Goal: Information Seeking & Learning: Learn about a topic

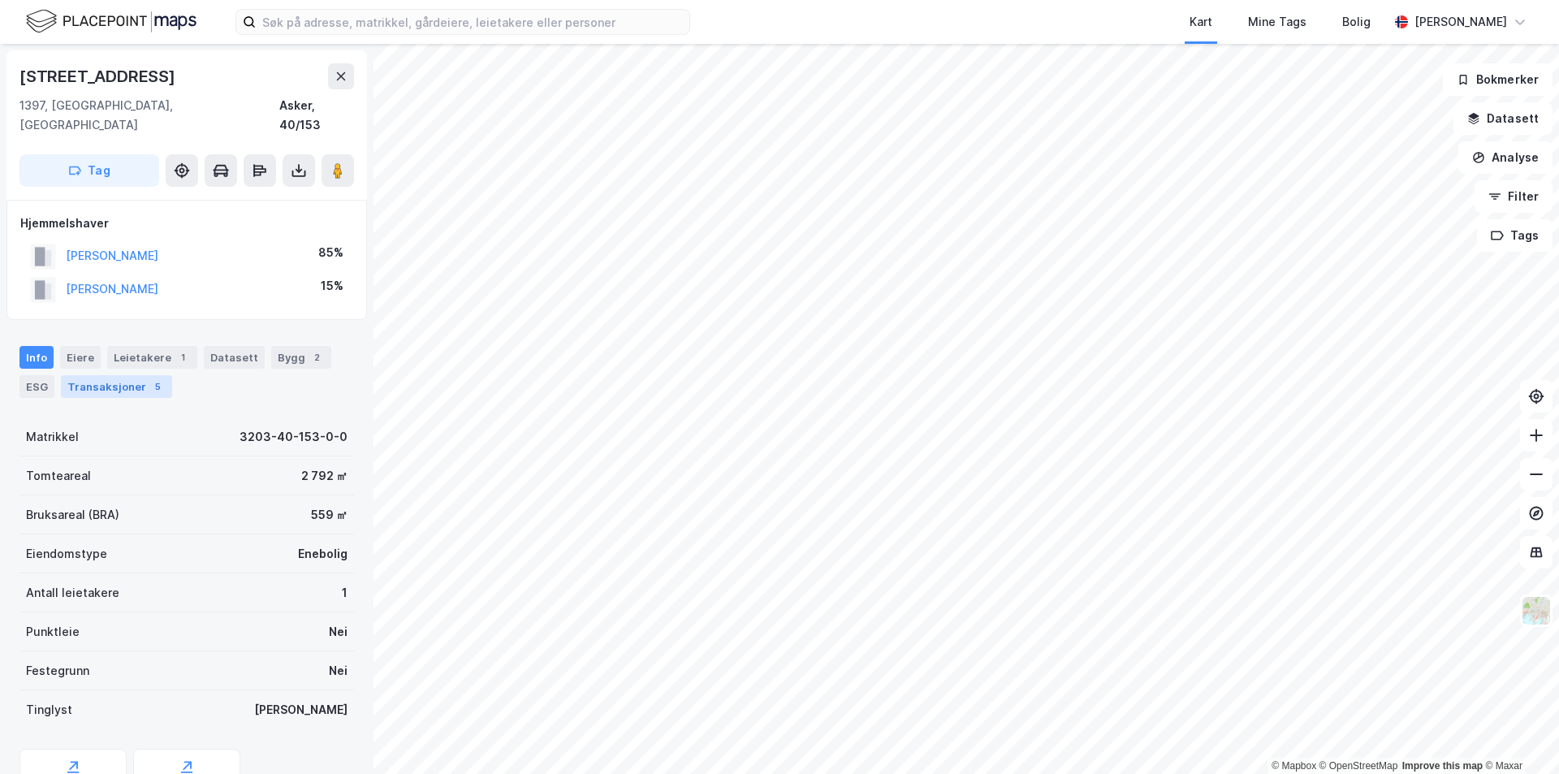
click at [110, 375] on div "Transaksjoner 5" at bounding box center [116, 386] width 111 height 23
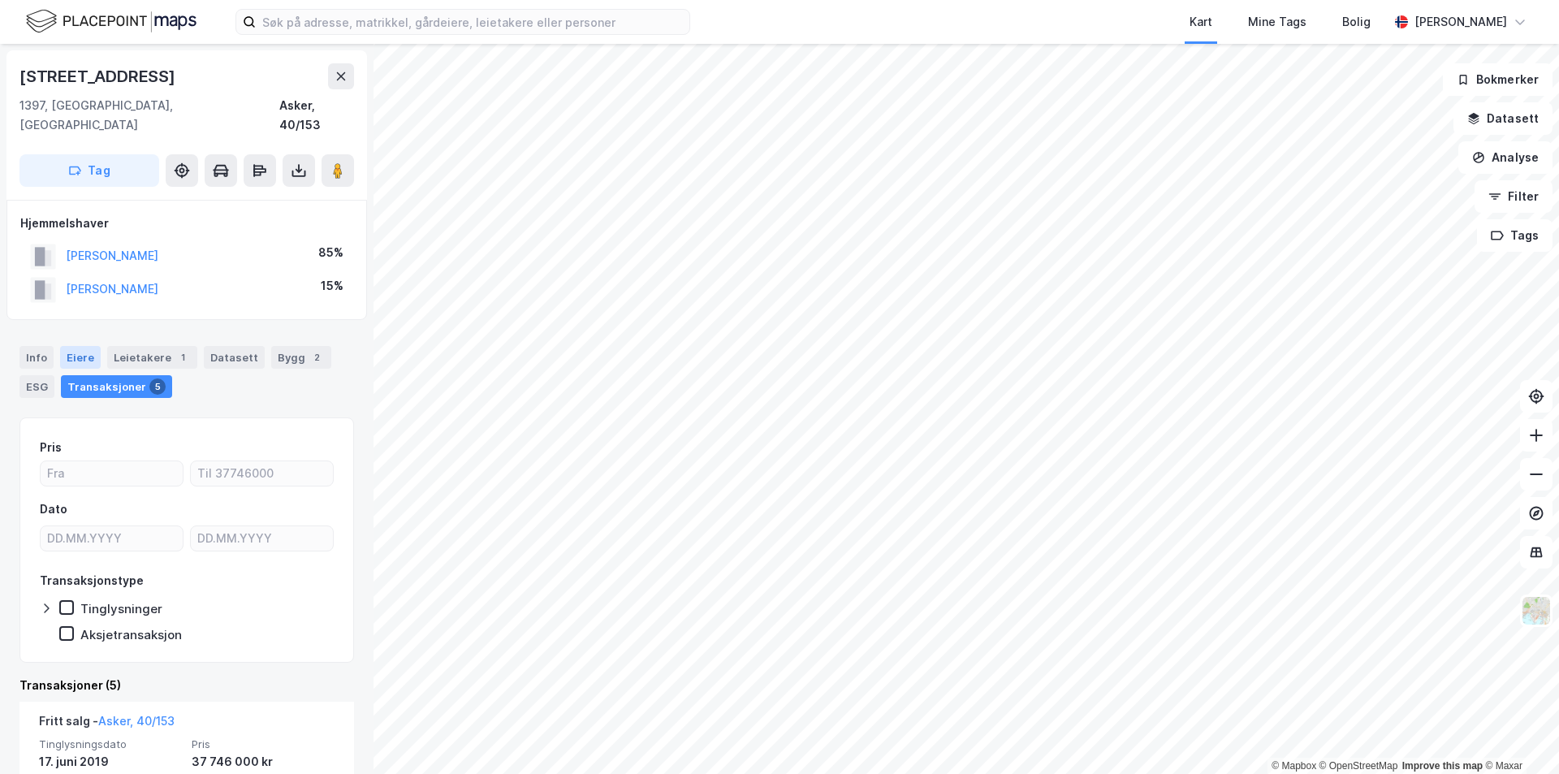
click at [76, 346] on div "Eiere" at bounding box center [80, 357] width 41 height 23
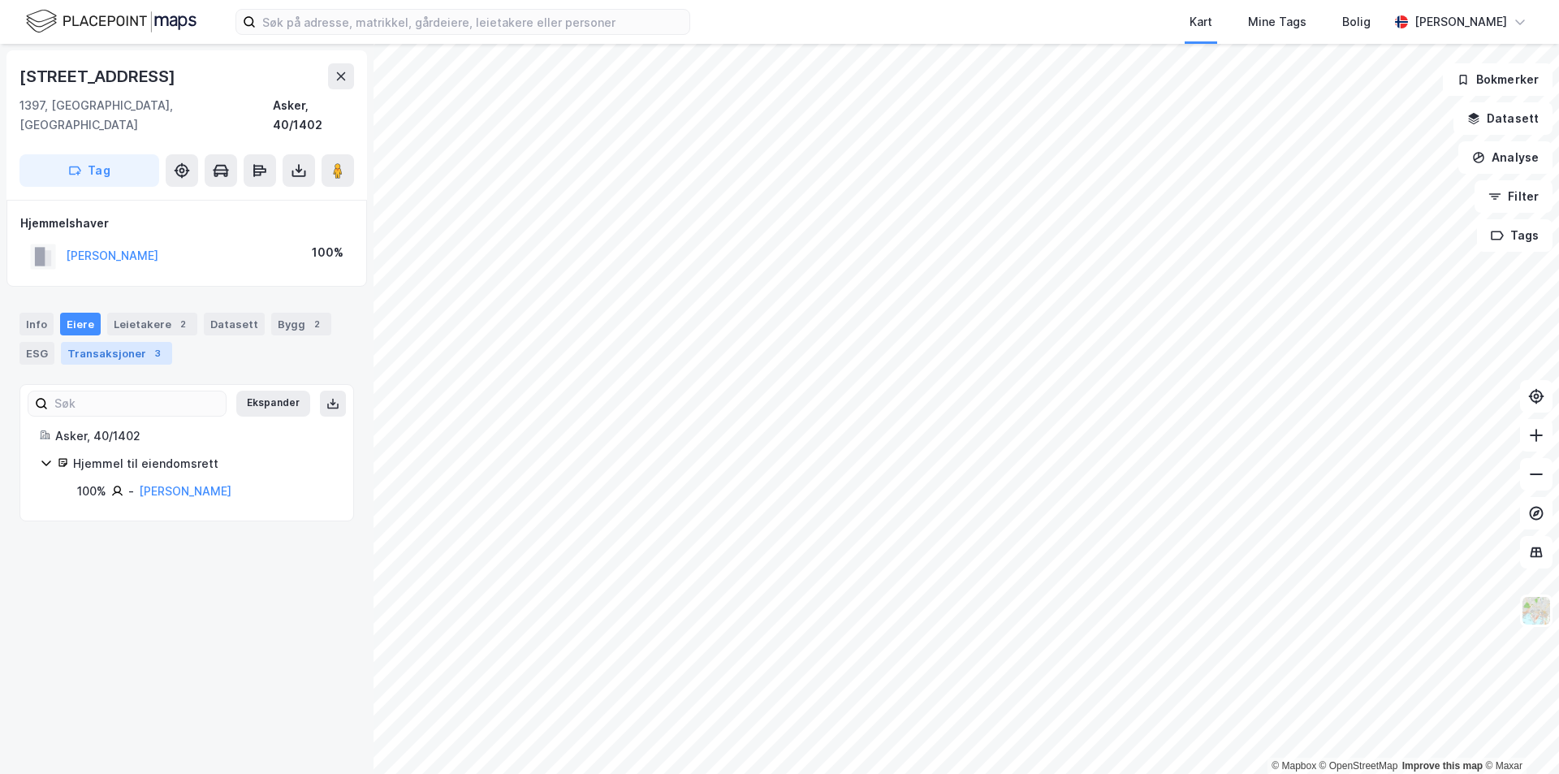
click at [107, 342] on div "Transaksjoner 3" at bounding box center [116, 353] width 111 height 23
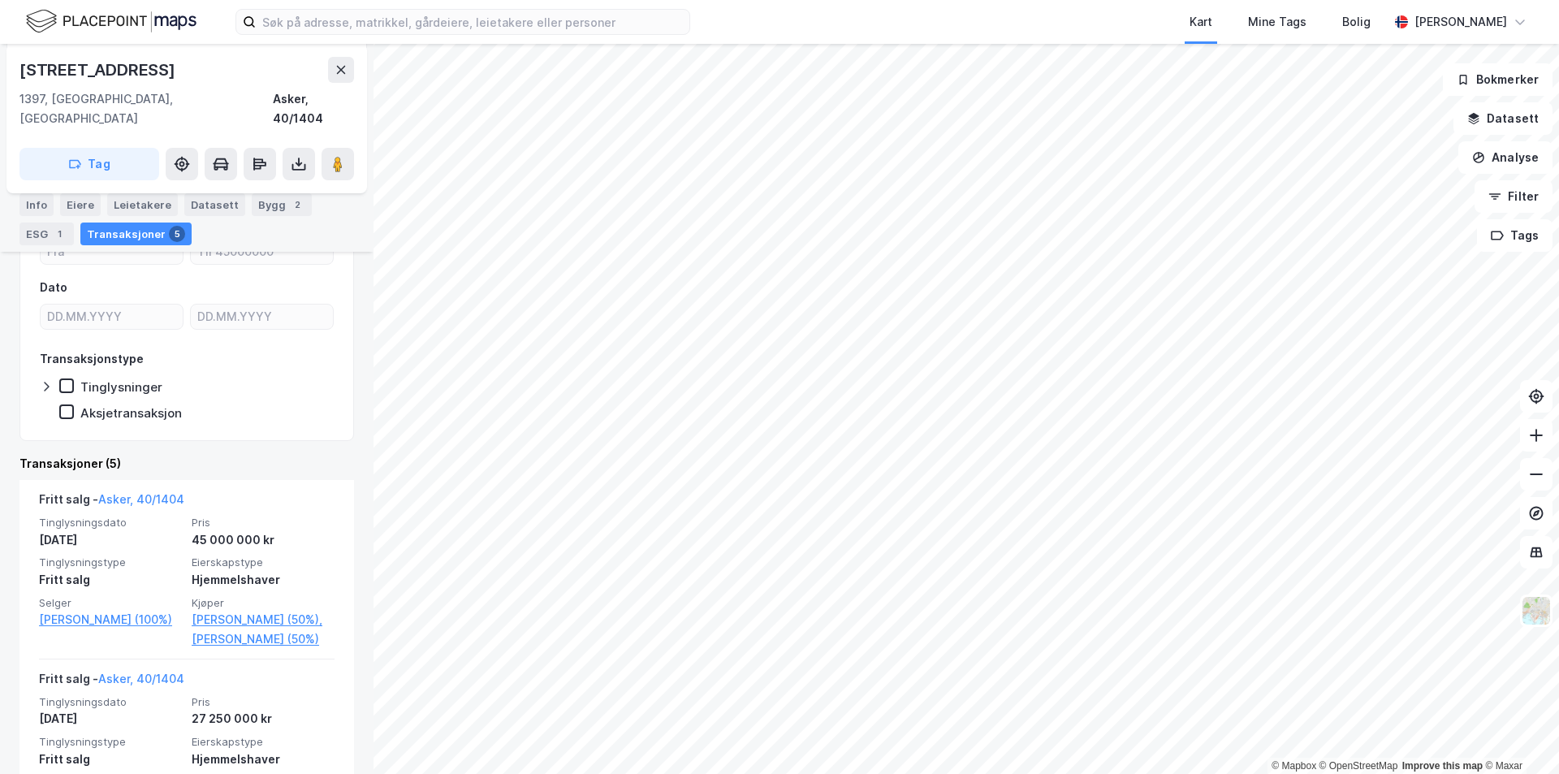
scroll to position [244, 0]
